Goal: Information Seeking & Learning: Learn about a topic

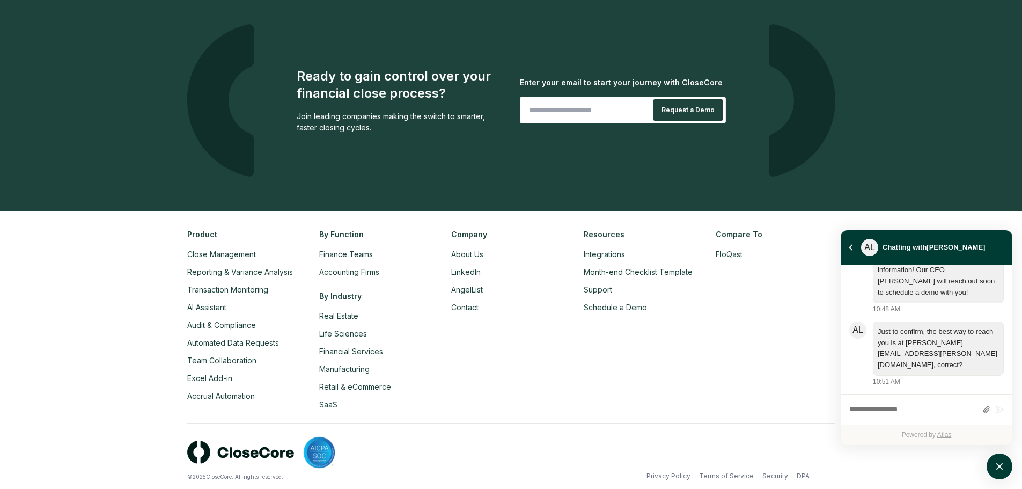
scroll to position [2479, 0]
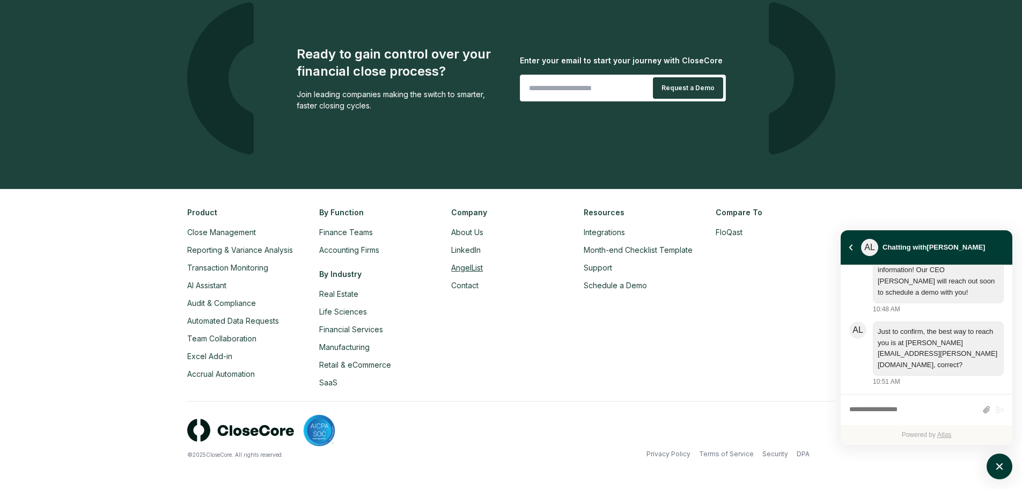
click at [468, 269] on link "AngelList" at bounding box center [467, 267] width 32 height 9
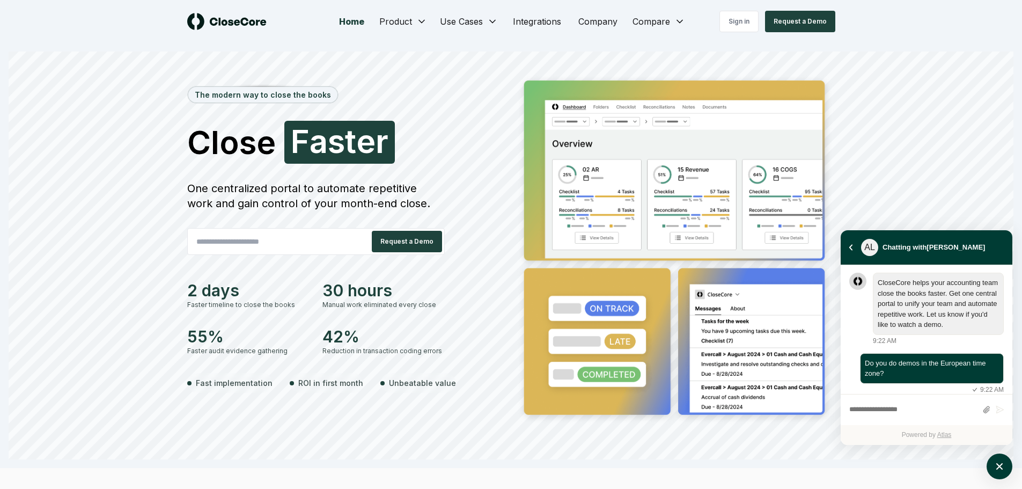
scroll to position [619, 0]
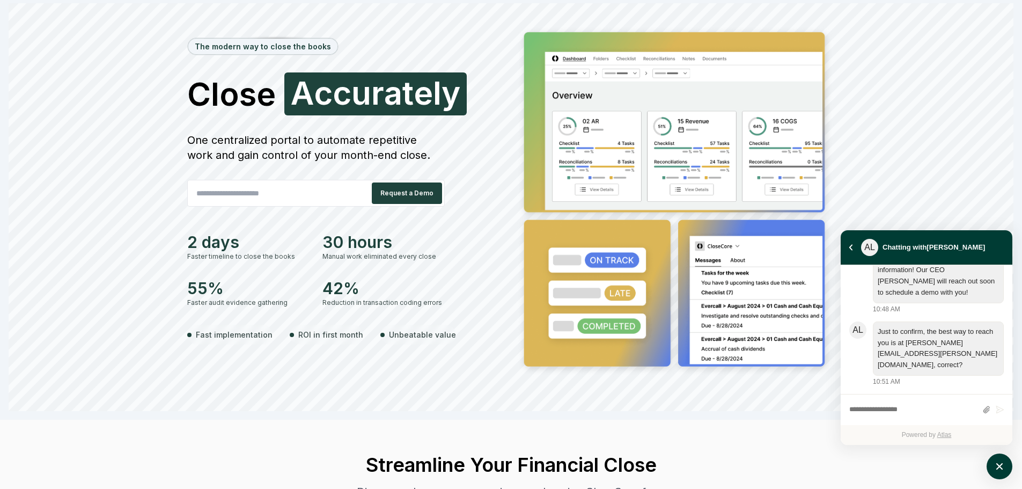
scroll to position [0, 0]
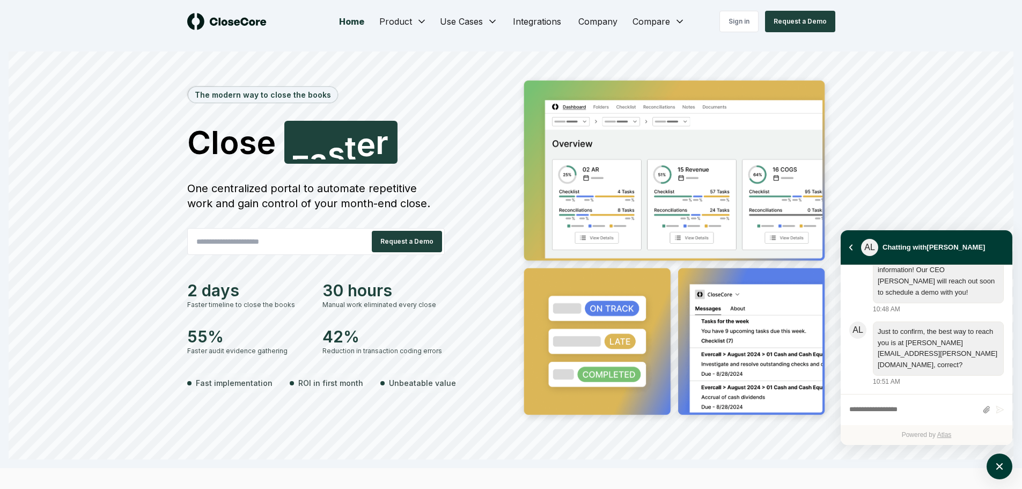
click at [355, 24] on link "Home" at bounding box center [351, 21] width 42 height 21
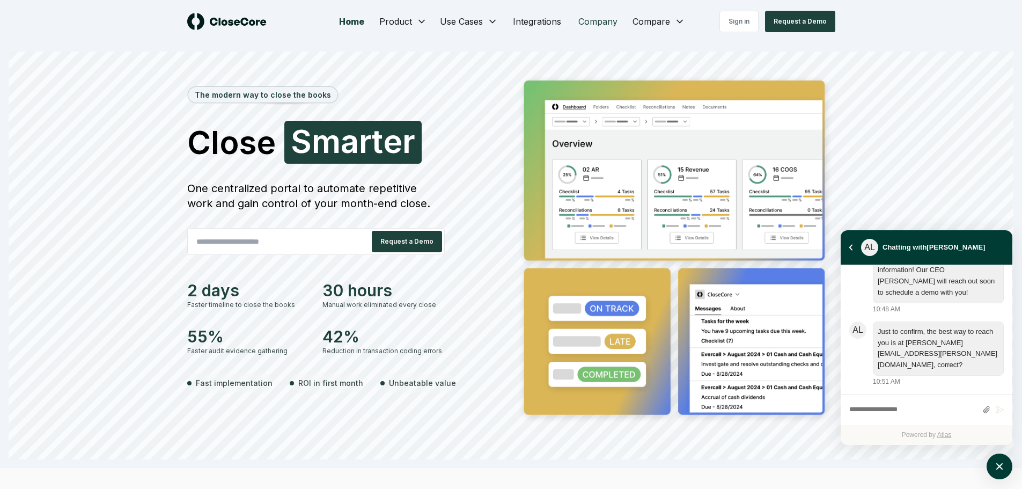
click at [595, 23] on link "Company" at bounding box center [597, 21] width 56 height 21
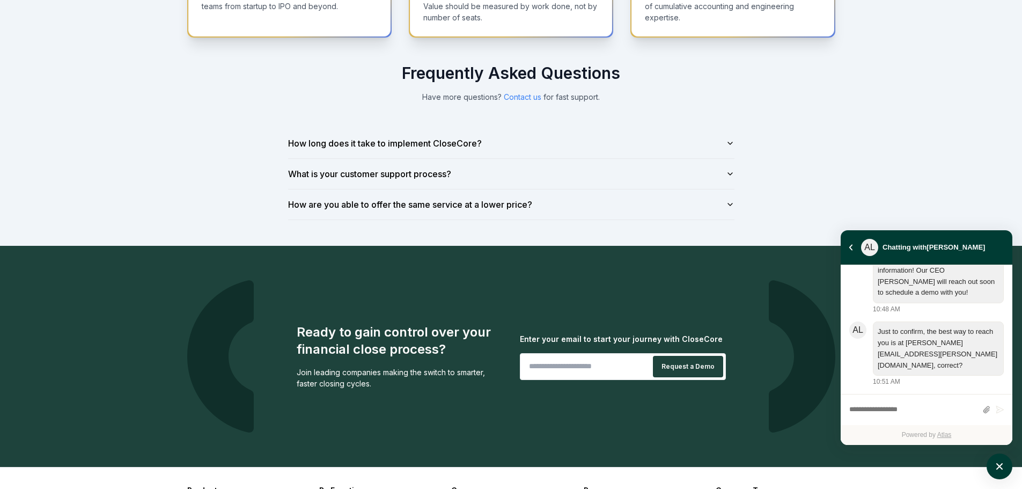
scroll to position [804, 0]
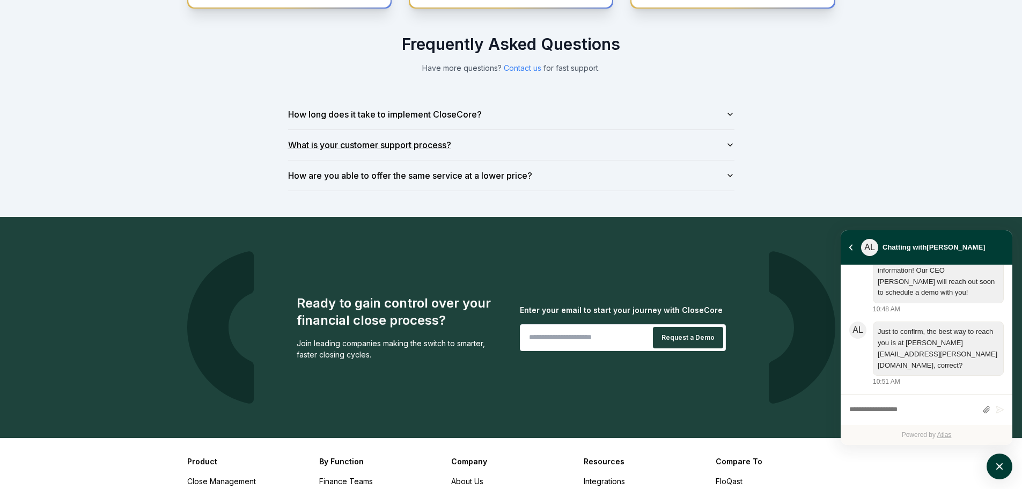
click at [532, 144] on button "What is your customer support process?" at bounding box center [511, 145] width 446 height 30
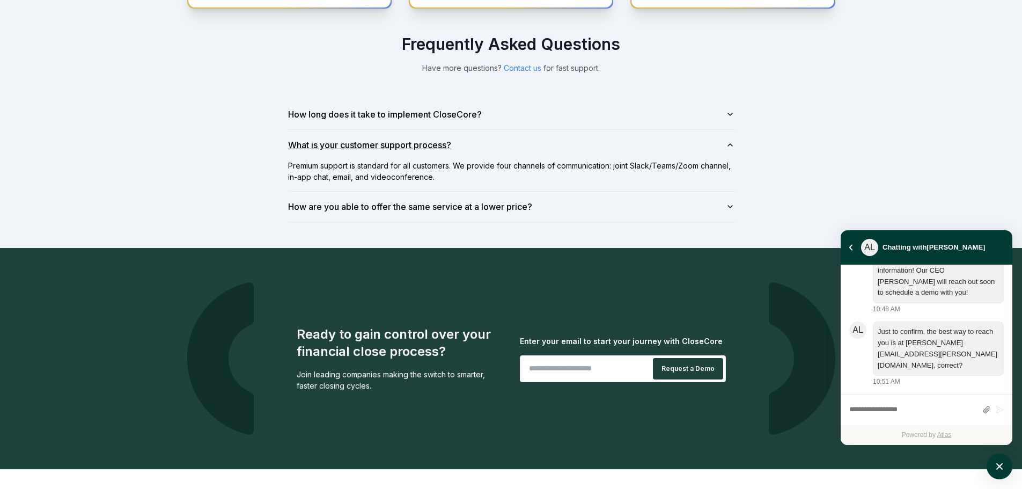
click at [613, 146] on button "What is your customer support process?" at bounding box center [511, 145] width 446 height 30
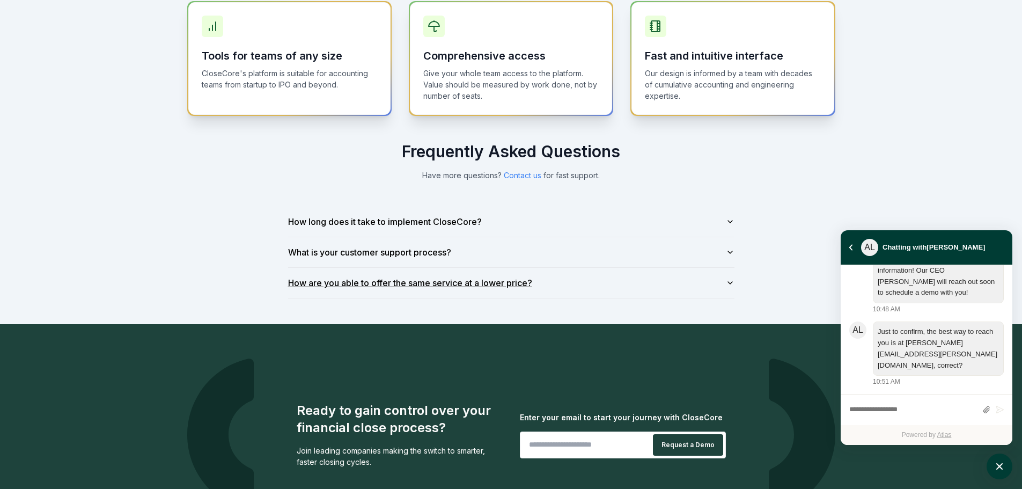
scroll to position [1053, 0]
